Goal: Find specific page/section: Find specific page/section

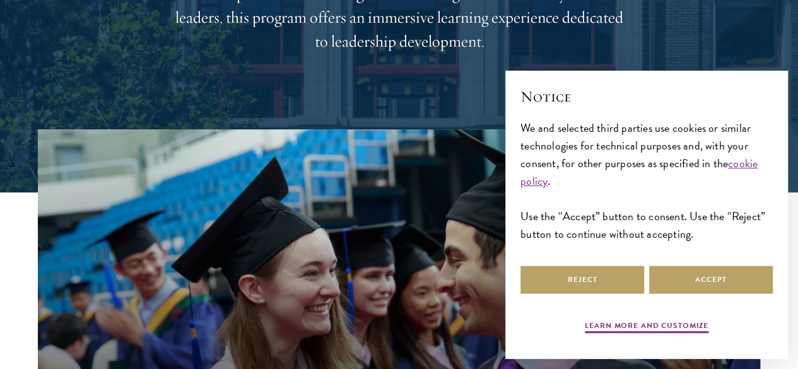
scroll to position [246, 0]
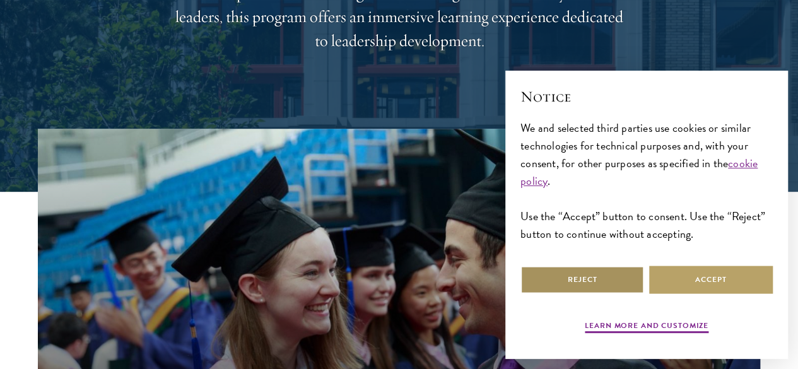
click at [560, 266] on button "Reject" at bounding box center [583, 280] width 124 height 28
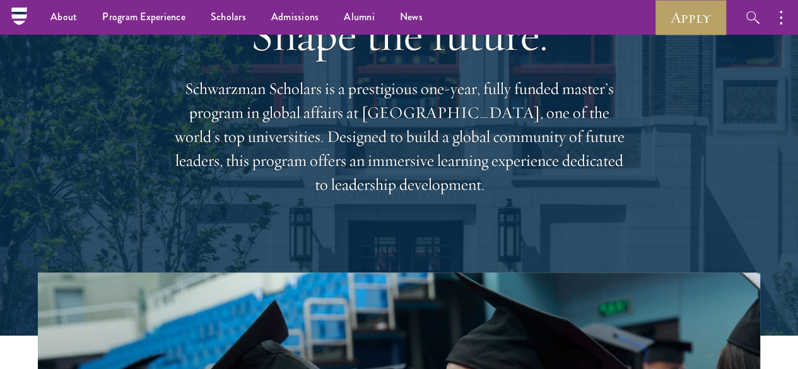
scroll to position [0, 0]
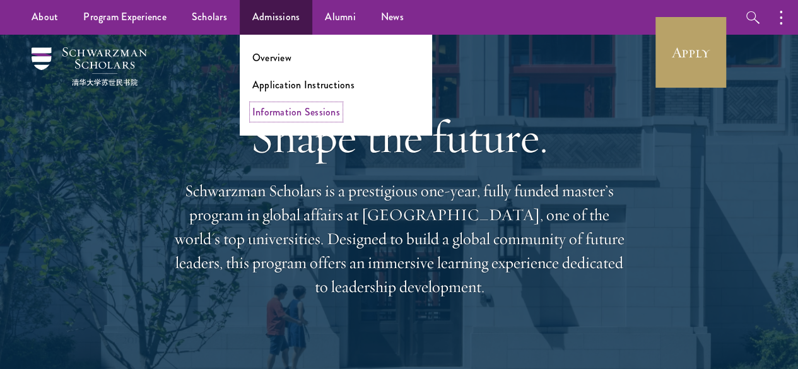
click at [291, 108] on link "Information Sessions" at bounding box center [296, 112] width 88 height 15
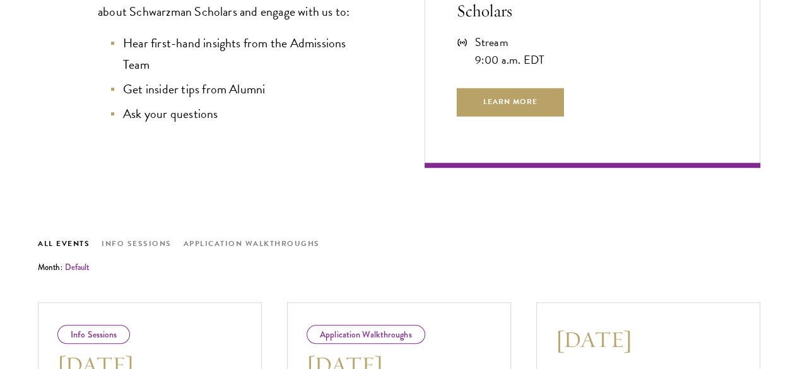
scroll to position [453, 0]
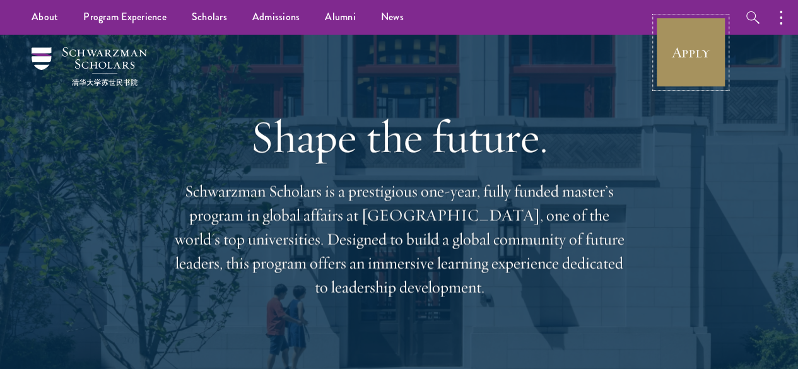
click at [687, 38] on link "Apply" at bounding box center [691, 52] width 71 height 71
